Goal: Find specific page/section: Find specific page/section

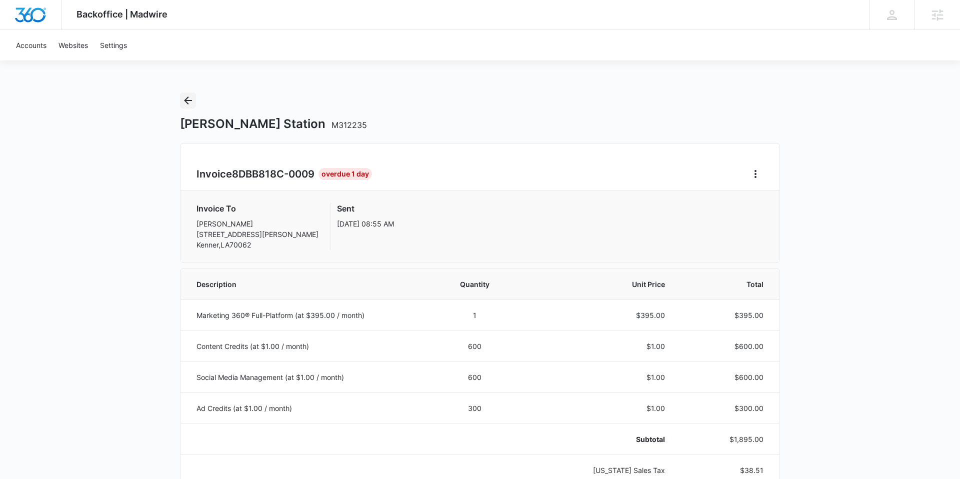
click at [189, 100] on icon "Back" at bounding box center [188, 100] width 8 height 8
